Goal: Task Accomplishment & Management: Use online tool/utility

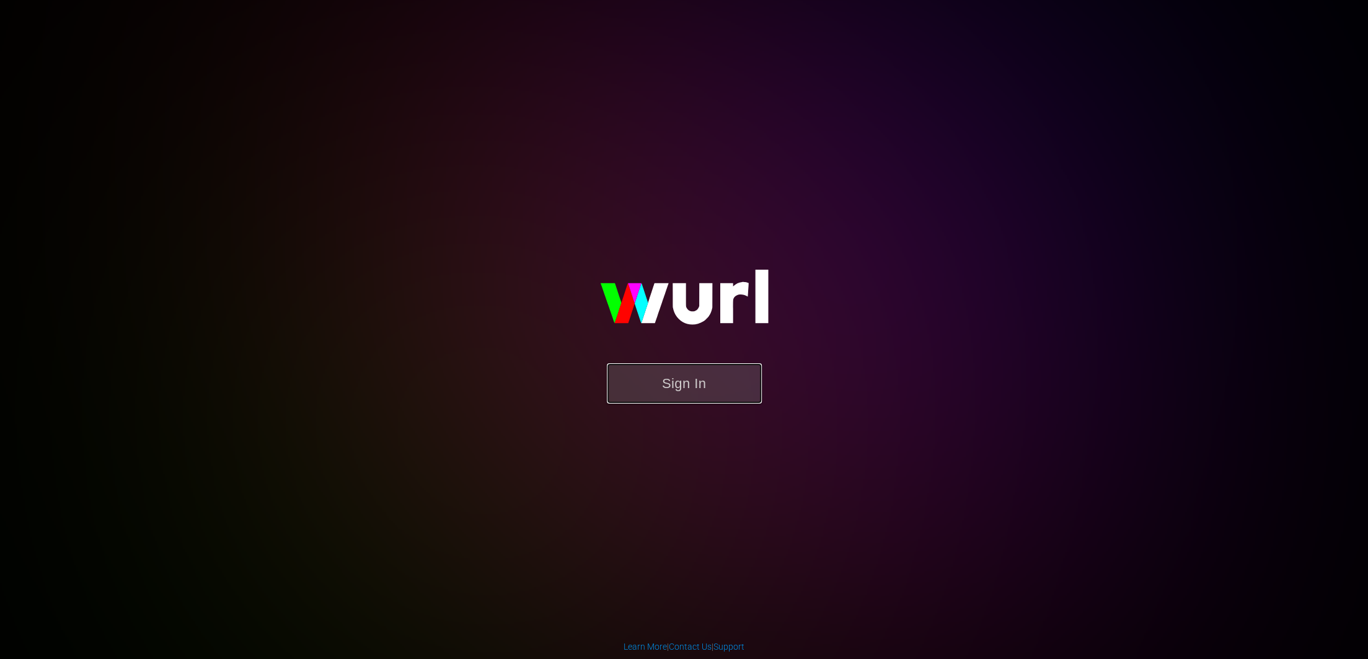
click at [694, 377] on button "Sign In" at bounding box center [684, 383] width 155 height 40
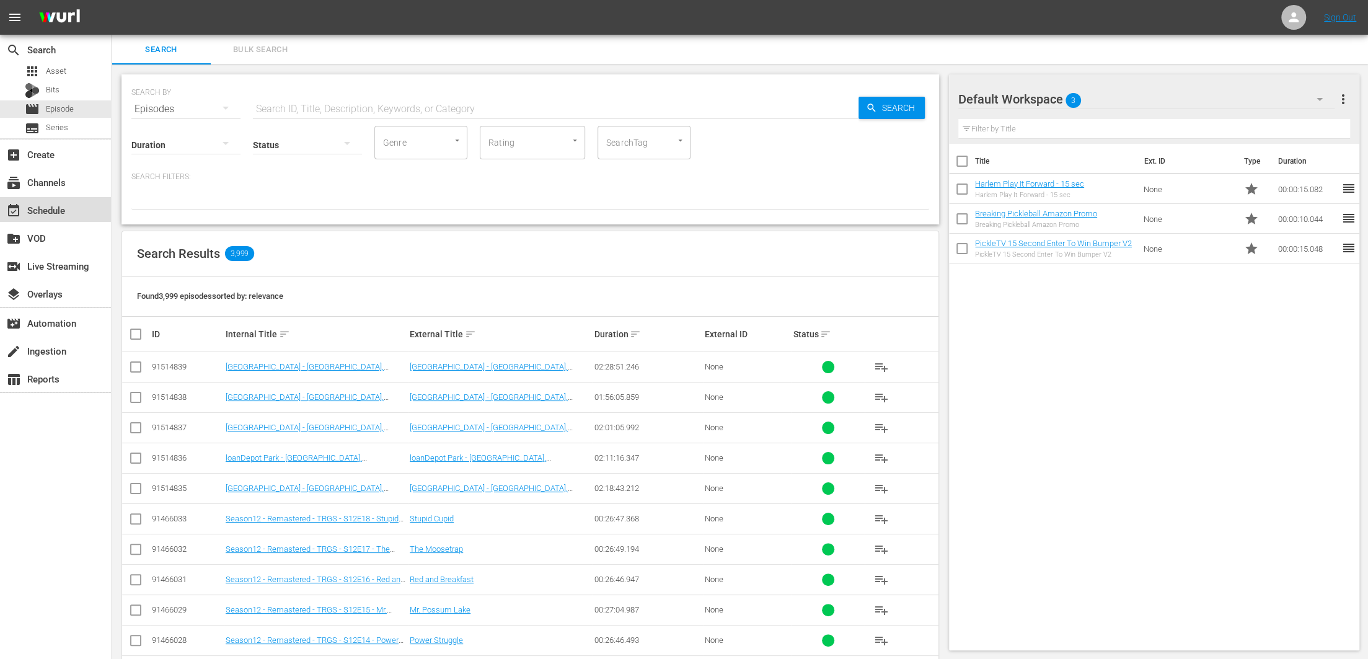
click at [56, 214] on div "event_available Schedule" at bounding box center [34, 208] width 69 height 11
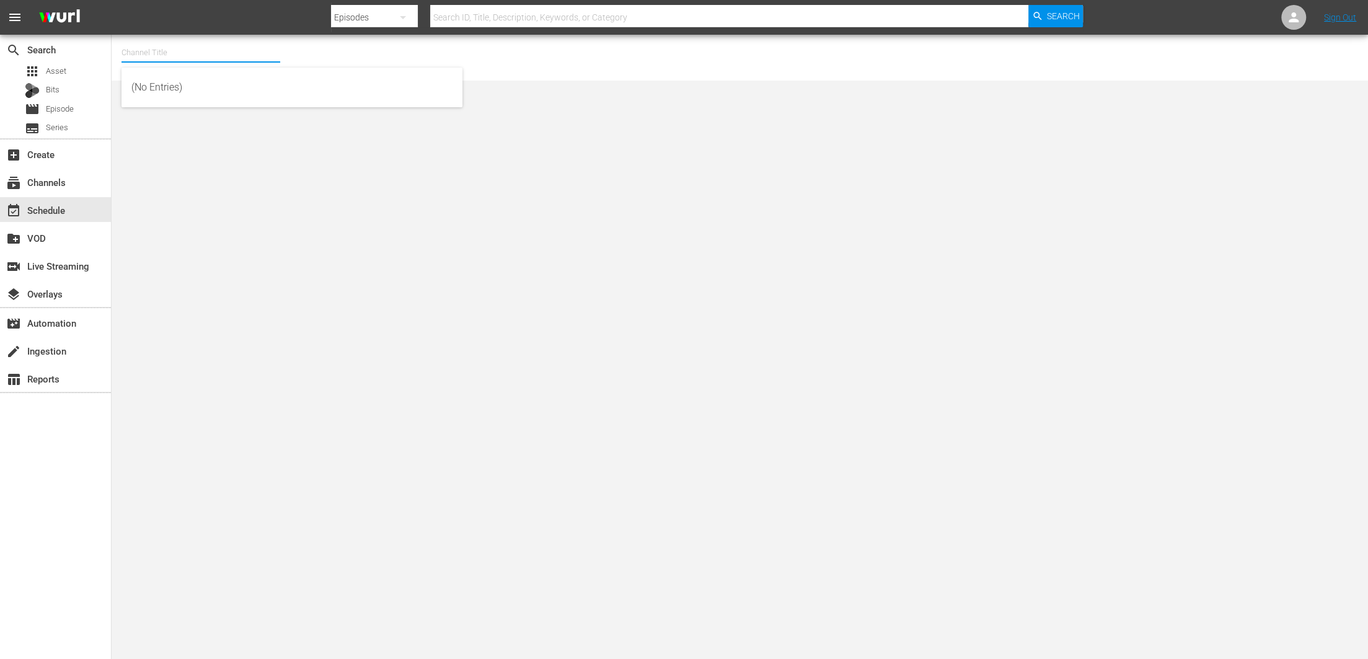
drag, startPoint x: 179, startPoint y: 40, endPoint x: 181, endPoint y: 46, distance: 6.5
click at [179, 40] on input "text" at bounding box center [200, 53] width 159 height 30
click at [185, 99] on div "PickleTV (1380 - answermedia_pickletv_1)" at bounding box center [291, 88] width 321 height 30
type input "PickleTV (1380 - answermedia_pickletv_1)"
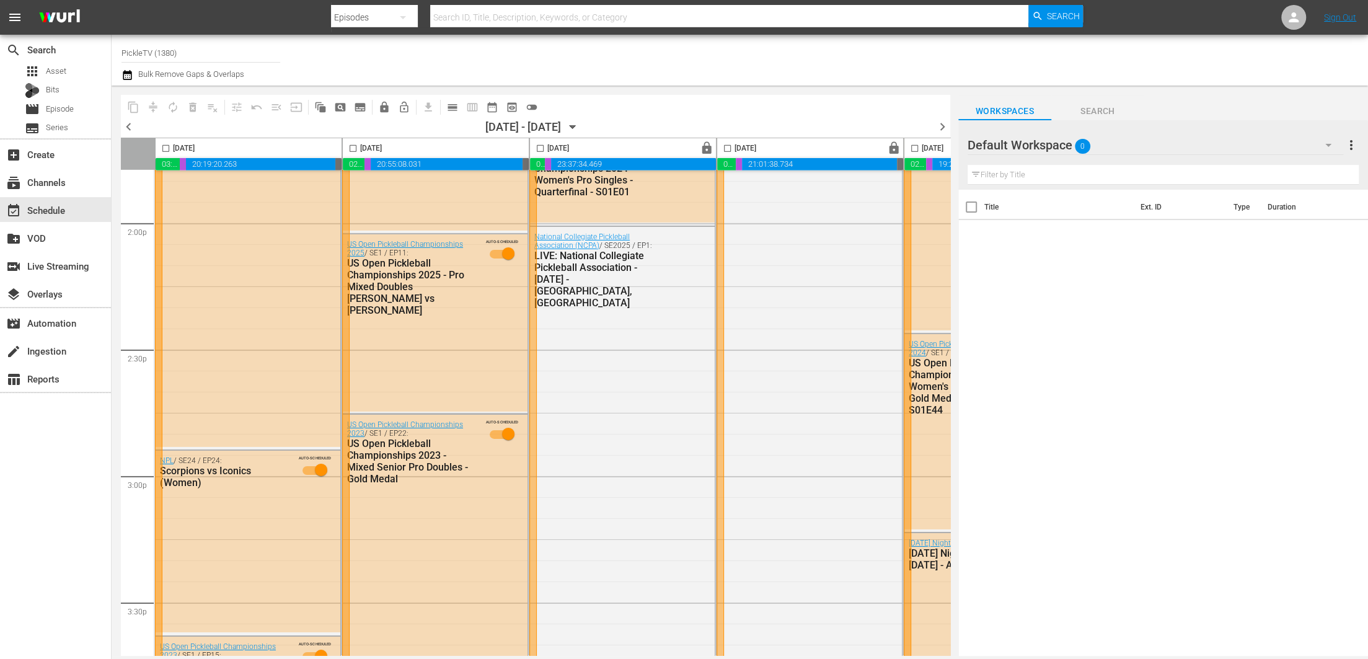
scroll to position [3508, 0]
